Goal: Check status: Check status

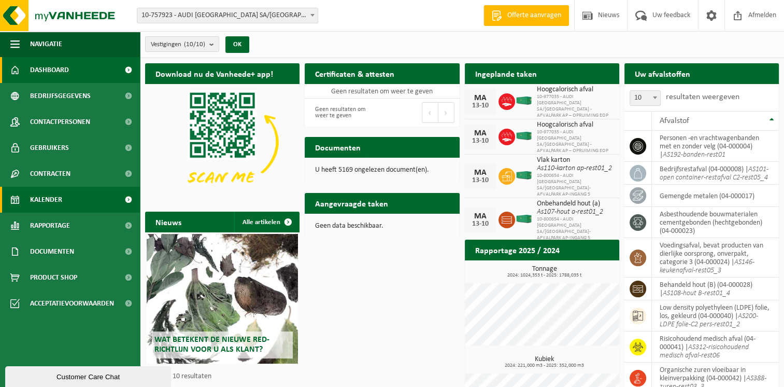
click at [41, 200] on span "Kalender" at bounding box center [46, 200] width 32 height 26
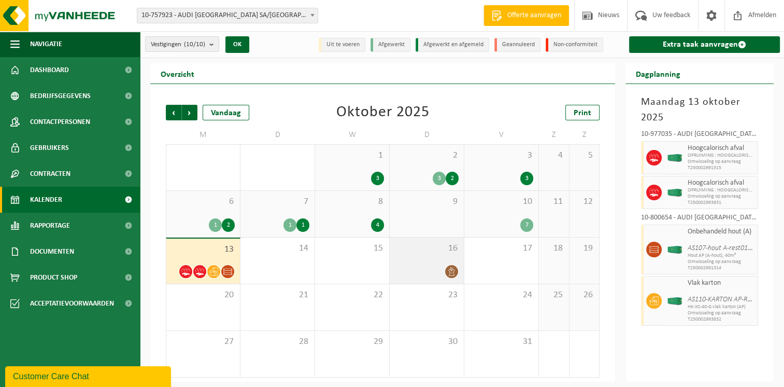
click at [397, 274] on div at bounding box center [427, 271] width 64 height 14
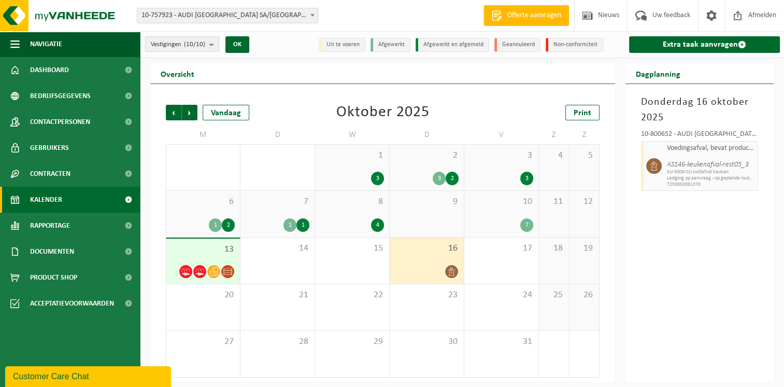
click at [215, 260] on div "13" at bounding box center [203, 260] width 74 height 45
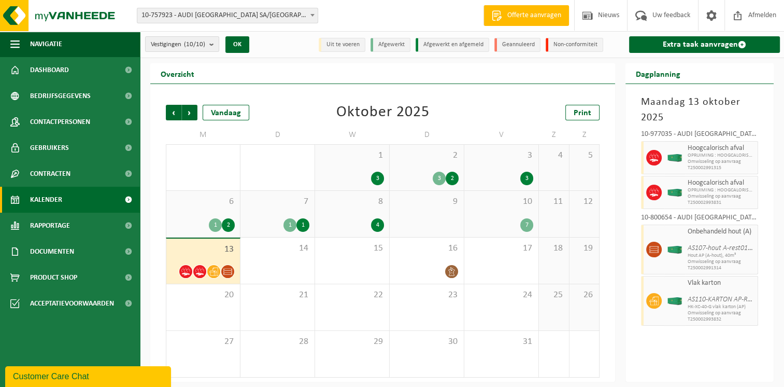
click at [215, 260] on div "13" at bounding box center [203, 260] width 74 height 45
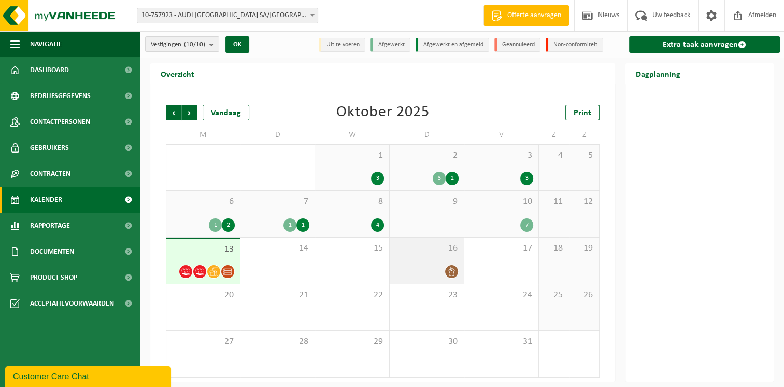
click at [442, 262] on div "16" at bounding box center [427, 260] width 74 height 46
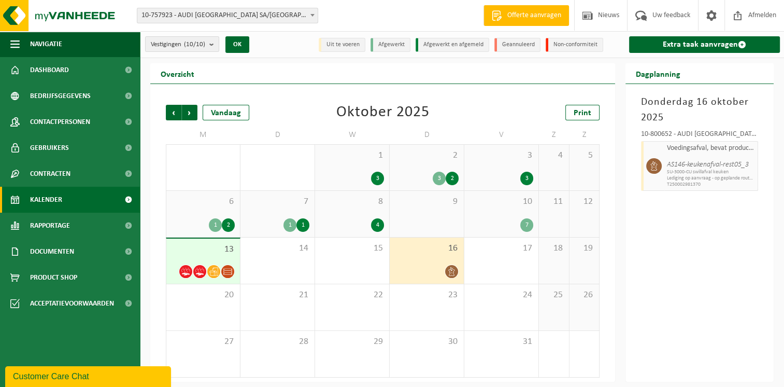
click at [222, 265] on div at bounding box center [203, 271] width 63 height 14
